Goal: Transaction & Acquisition: Purchase product/service

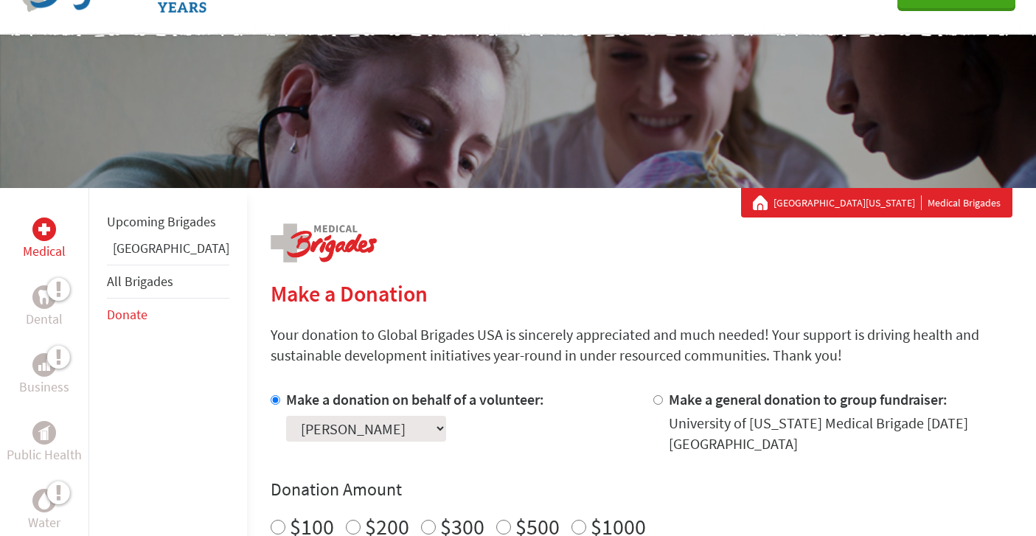
scroll to position [194, 0]
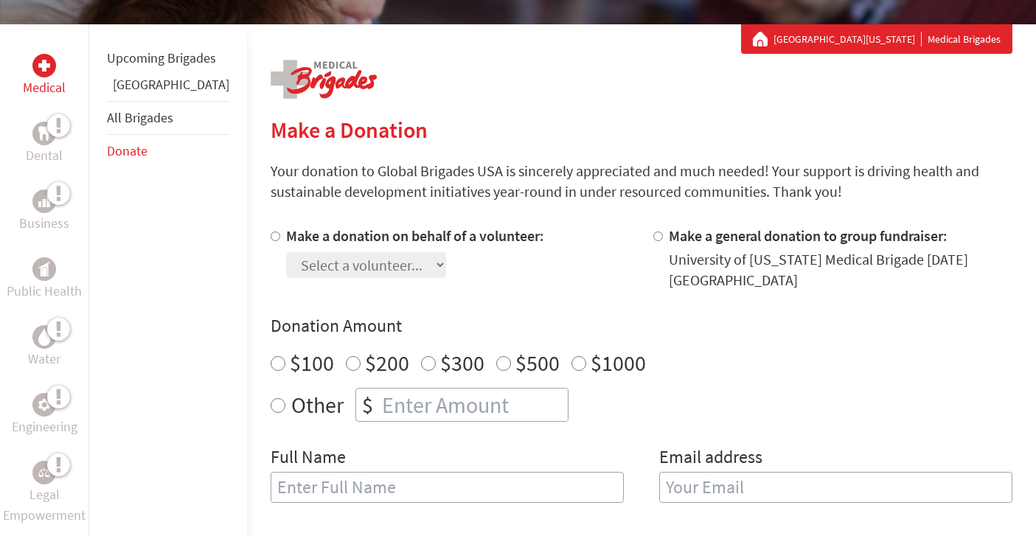
scroll to position [167, 0]
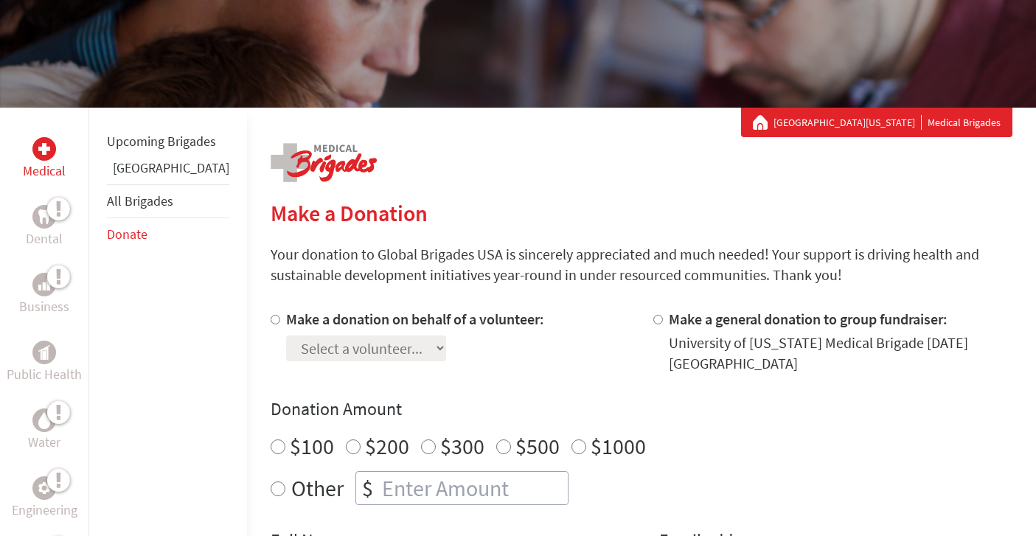
click at [910, 121] on link "[GEOGRAPHIC_DATA][US_STATE]" at bounding box center [847, 122] width 148 height 15
